Goal: Transaction & Acquisition: Purchase product/service

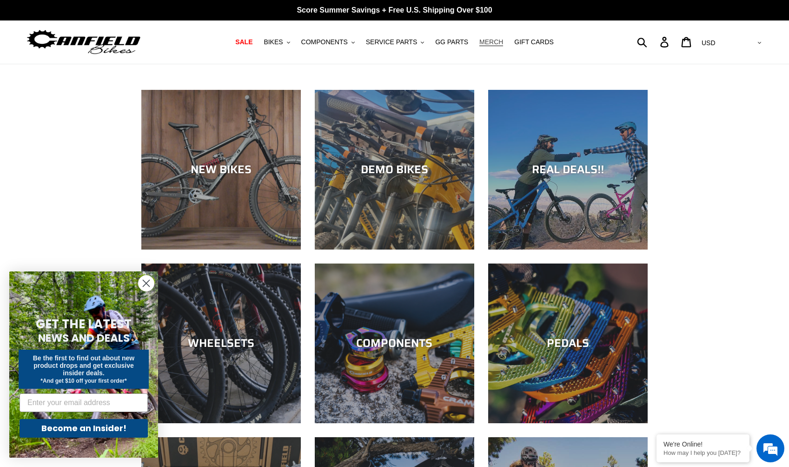
click at [493, 47] on link "MERCH" at bounding box center [491, 42] width 33 height 13
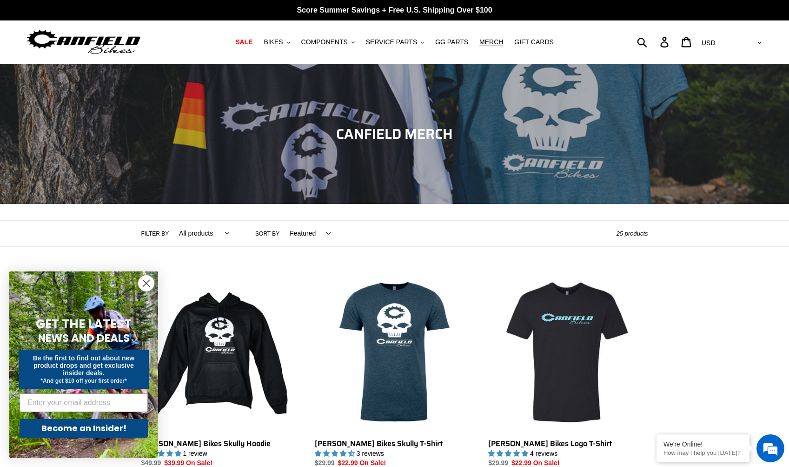
scroll to position [121, 0]
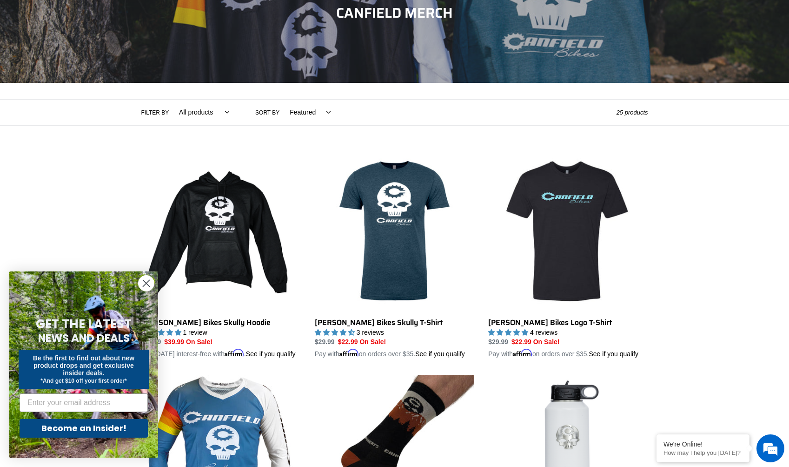
click at [144, 282] on circle "Close dialog" at bounding box center [146, 282] width 15 height 15
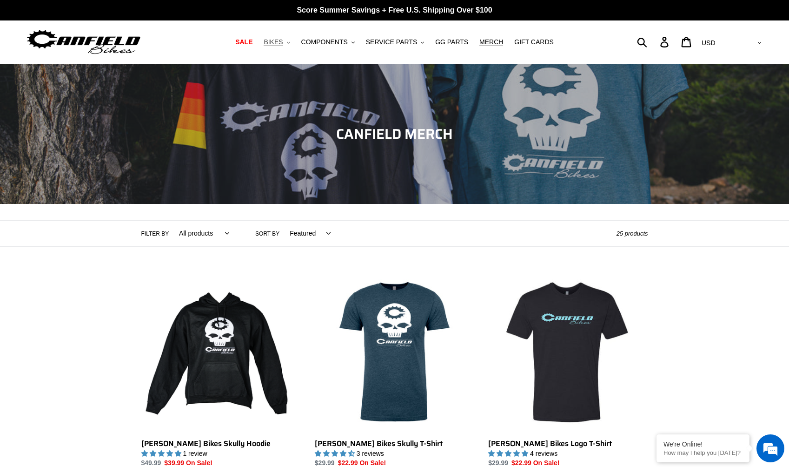
scroll to position [0, 0]
click at [105, 47] on img at bounding box center [84, 41] width 116 height 29
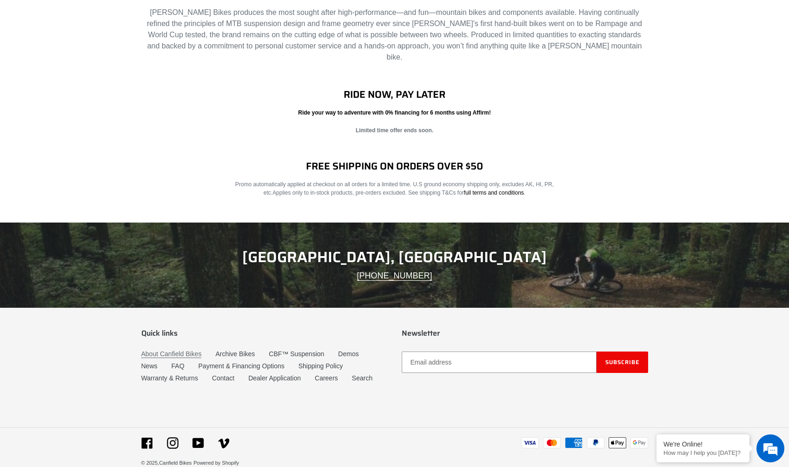
click at [178, 350] on link "About Canfield Bikes" at bounding box center [171, 354] width 60 height 8
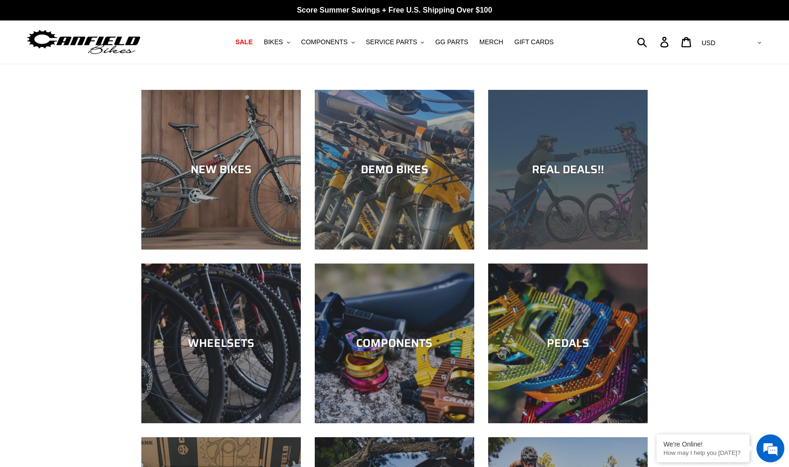
click at [529, 249] on div "REAL DEALS!!" at bounding box center [568, 249] width 160 height 0
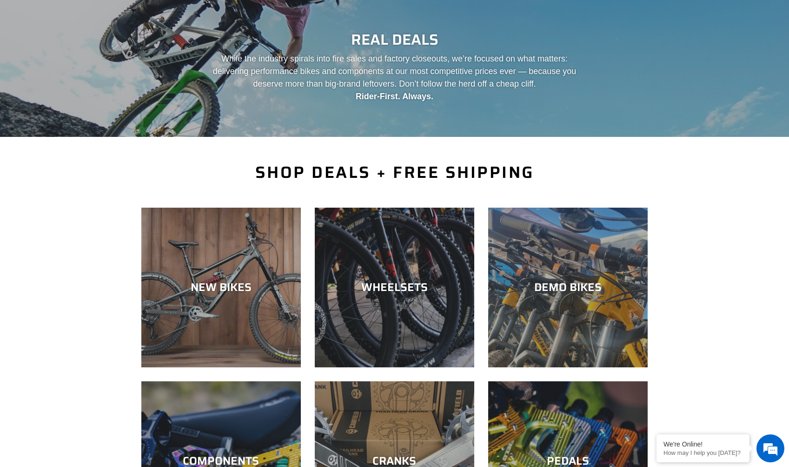
scroll to position [153, 0]
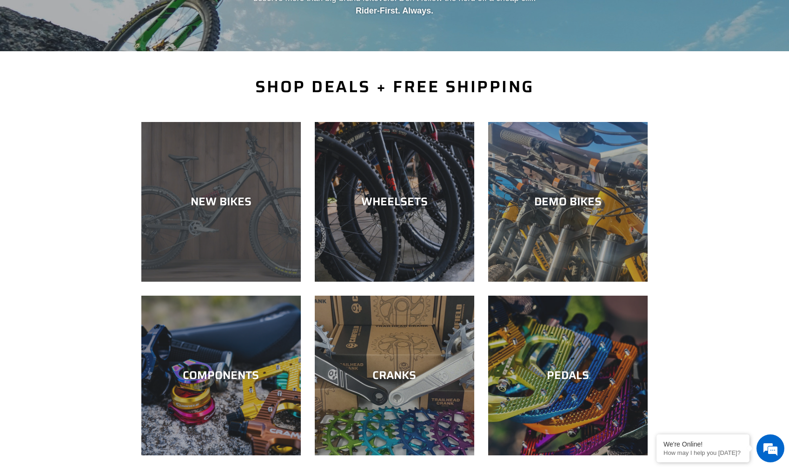
click at [218, 205] on div "NEW BIKES" at bounding box center [221, 201] width 160 height 13
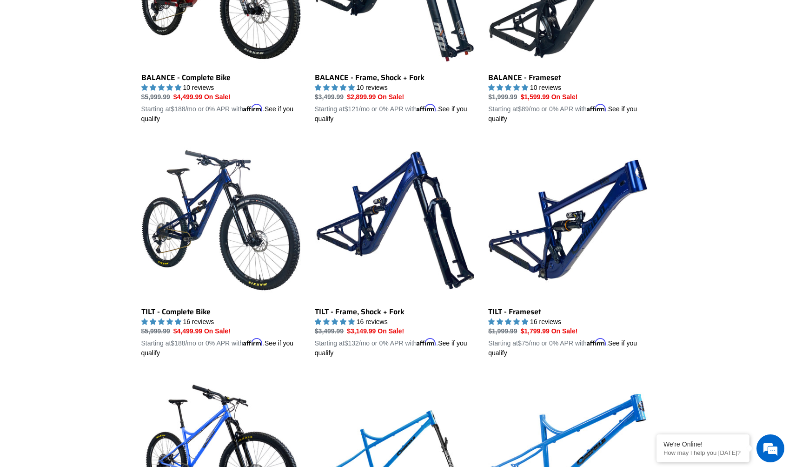
scroll to position [1073, 0]
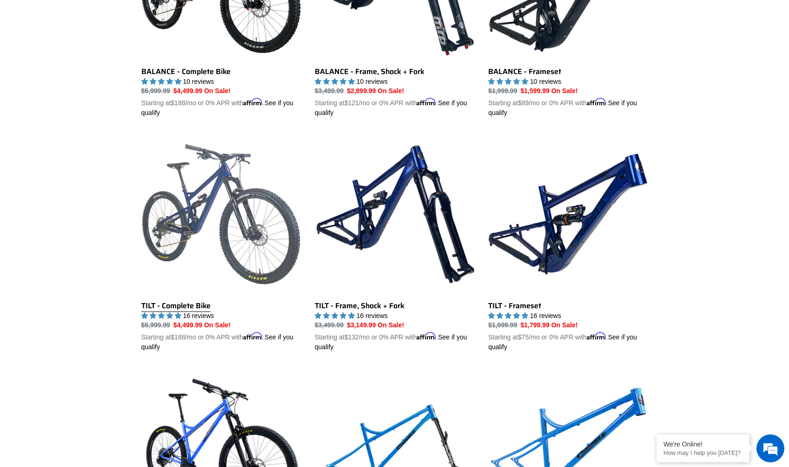
click at [212, 222] on link "TILT - Complete Bike" at bounding box center [221, 243] width 160 height 218
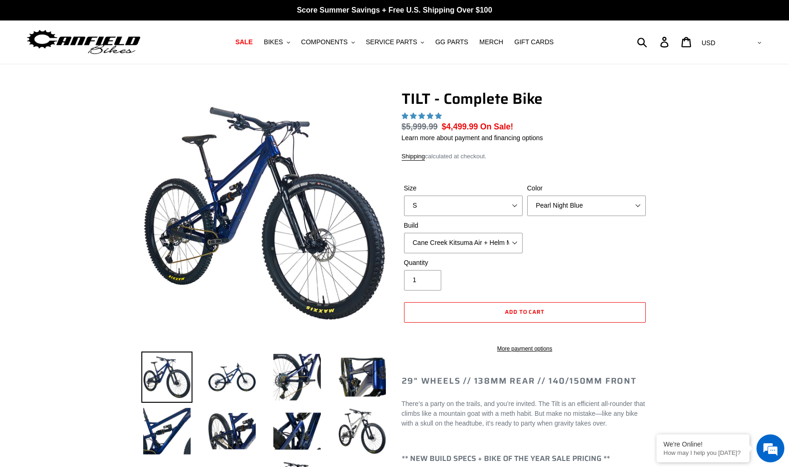
select select "highest-rating"
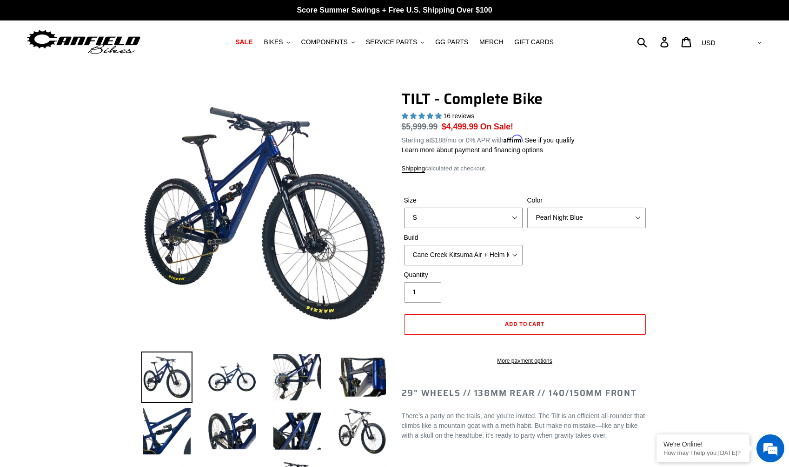
select select "M"
click at [368, 433] on img at bounding box center [362, 430] width 51 height 51
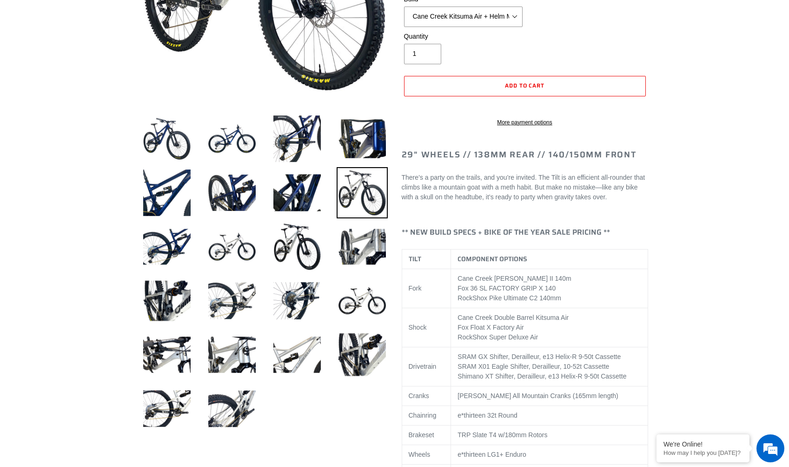
scroll to position [383, 0]
